Goal: Task Accomplishment & Management: Complete application form

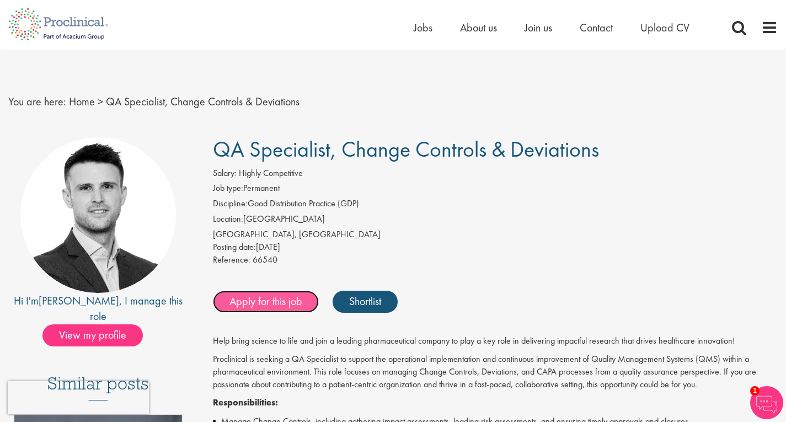
click at [266, 298] on link "Apply for this job" at bounding box center [266, 302] width 106 height 22
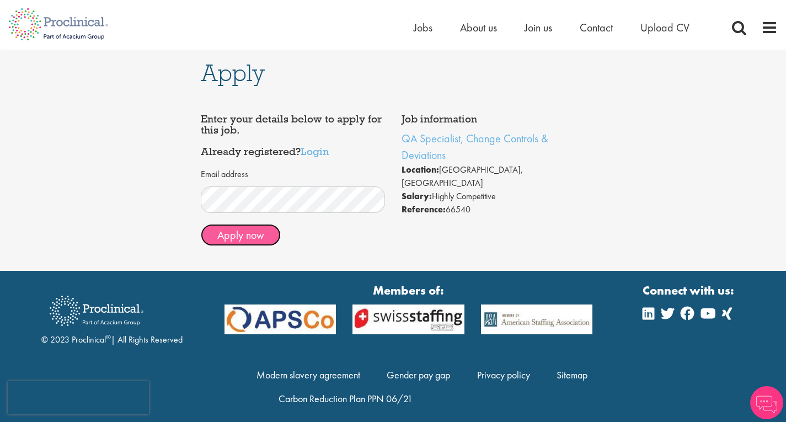
click at [266, 239] on button "Apply now" at bounding box center [241, 235] width 80 height 22
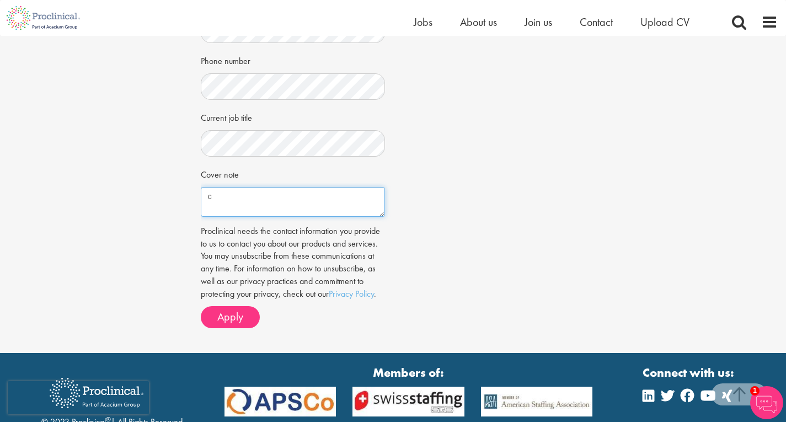
scroll to position [323, 0]
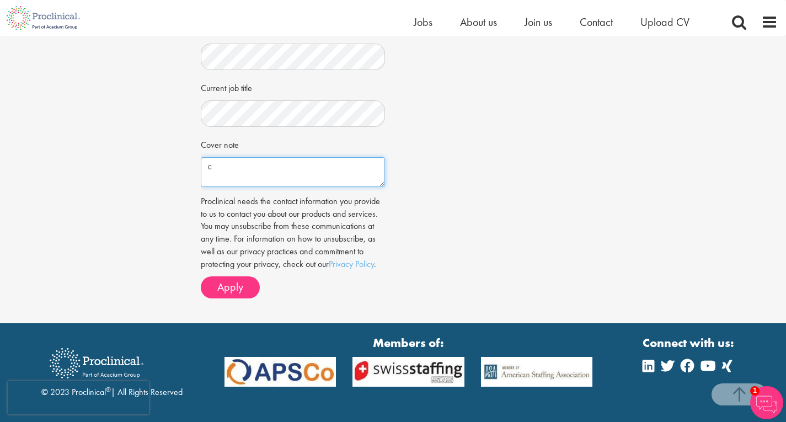
click at [280, 169] on textarea "c" at bounding box center [293, 172] width 184 height 30
paste textarea "Lore Ipsumd Sitamet, C ad elitsed do eiusmod te incididu ut lab ET Doloremagn a…"
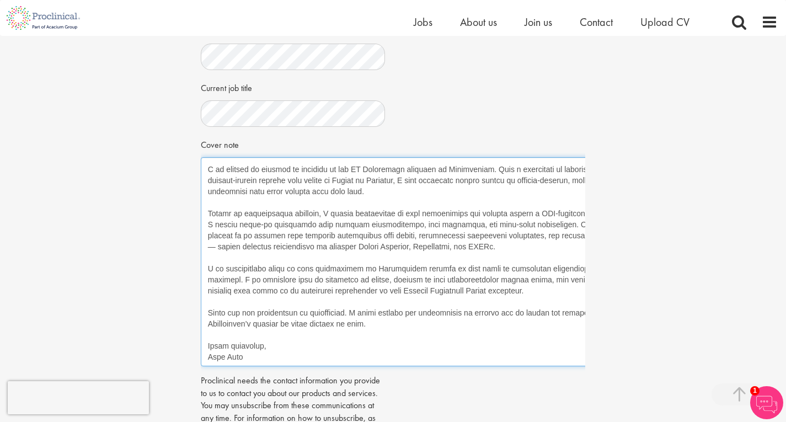
scroll to position [0, 0]
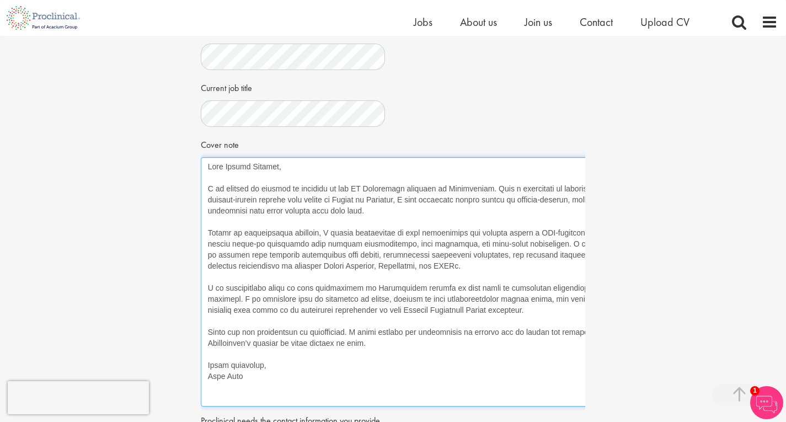
drag, startPoint x: 381, startPoint y: 183, endPoint x: 689, endPoint y: 403, distance: 378.2
click at [689, 403] on div "Apply Job information QA Specialist, Change Controls & Deviations Location: [GE…" at bounding box center [393, 128] width 802 height 830
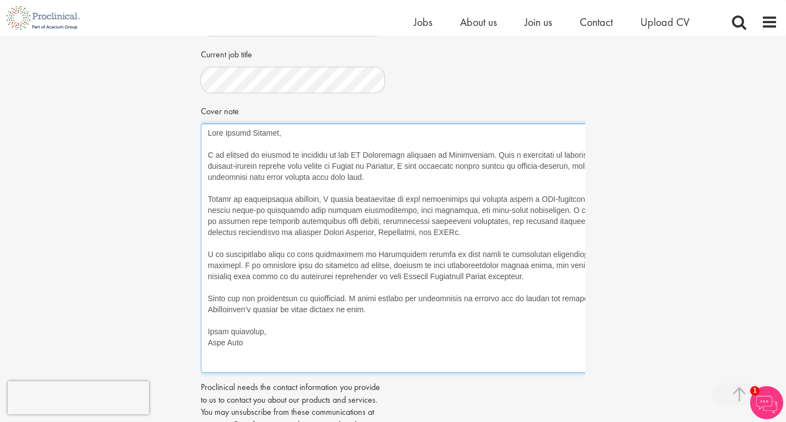
scroll to position [358, 0]
click at [566, 152] on textarea "Cover note" at bounding box center [446, 246] width 491 height 249
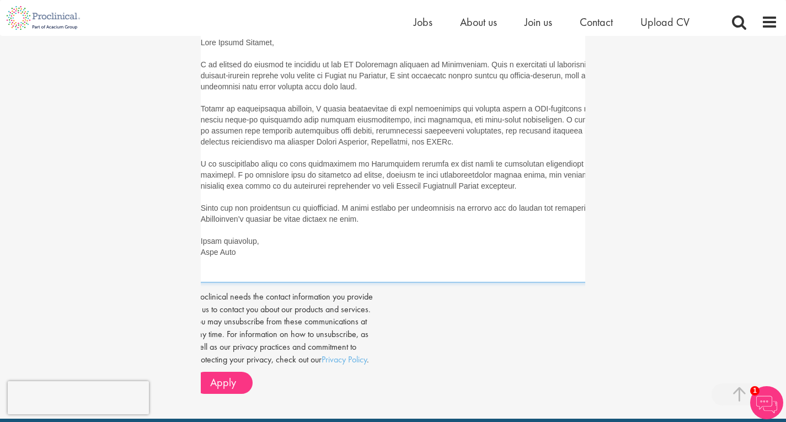
scroll to position [448, 0]
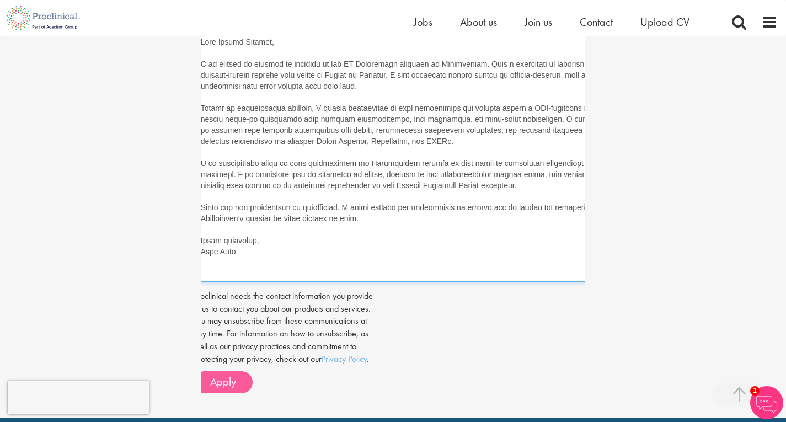
type textarea "Lore Ipsumd Sitamet, C ad elitsed do eiusmod te incididu ut lab ET Doloremagn a…"
click at [242, 378] on button "Apply" at bounding box center [223, 382] width 59 height 22
